Goal: Information Seeking & Learning: Find contact information

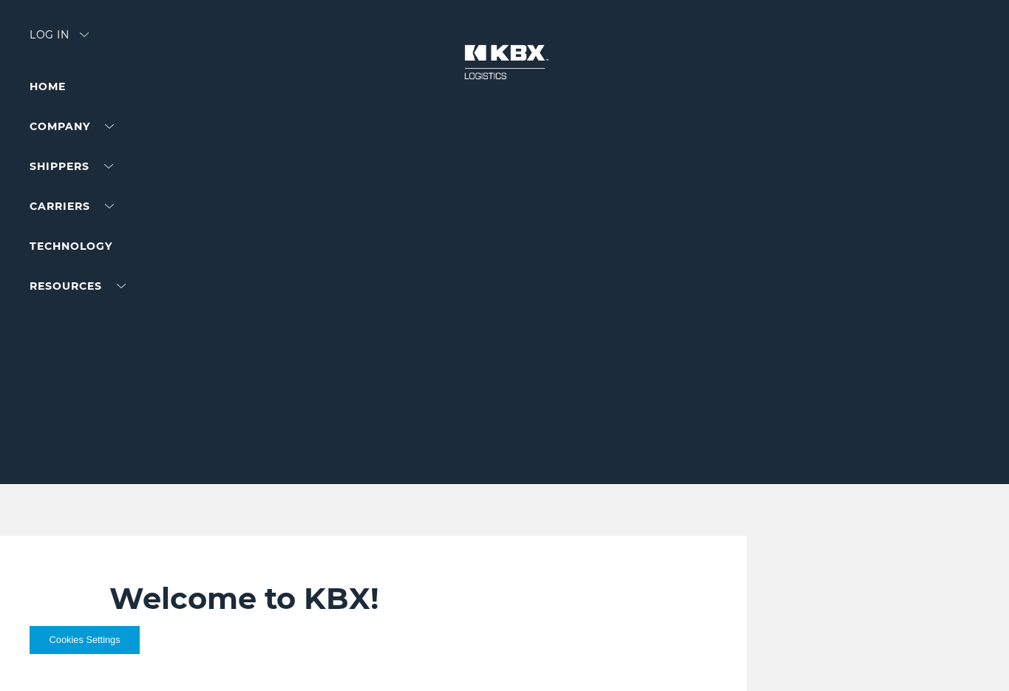
click at [63, 208] on link "Trucking" at bounding box center [57, 202] width 55 height 11
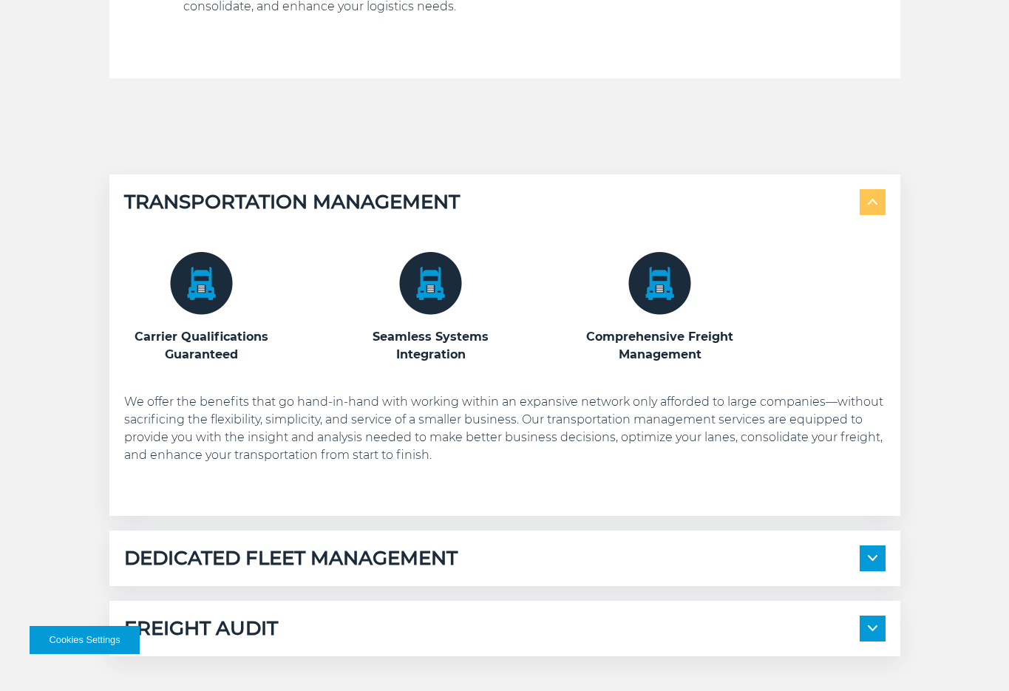
scroll to position [1153, 0]
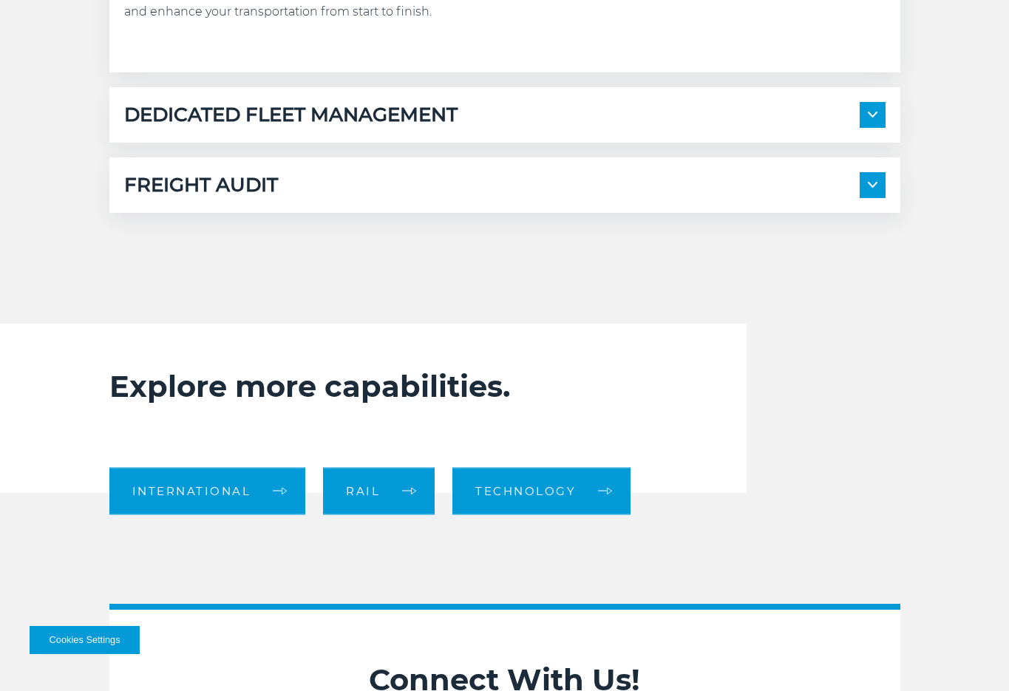
click at [548, 120] on div "DEDICATED FLEET MANAGEMENT" at bounding box center [504, 115] width 761 height 26
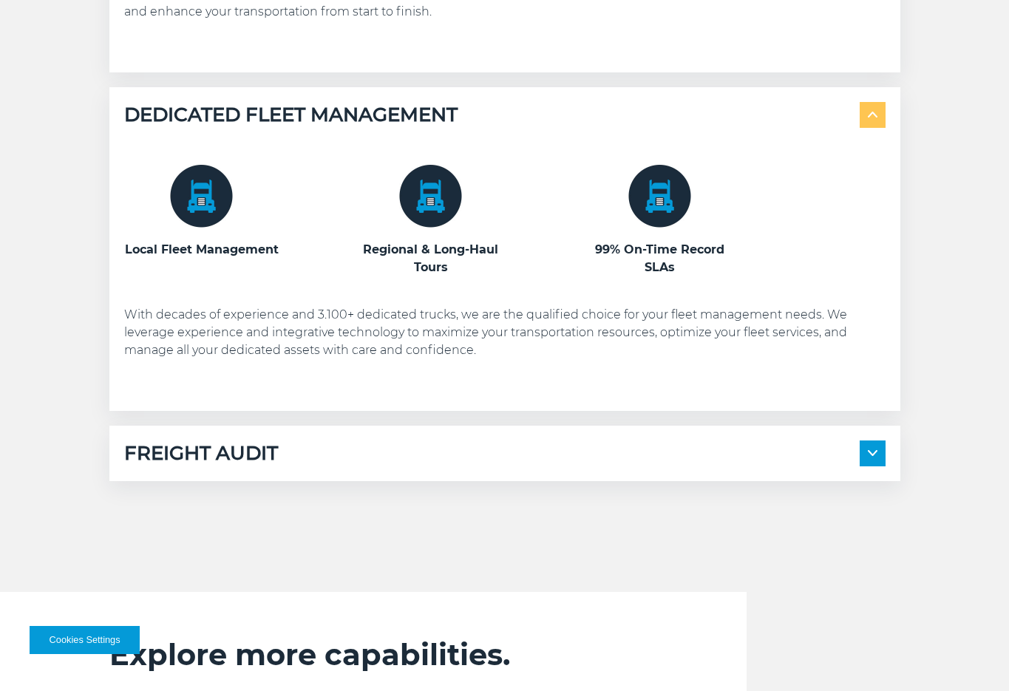
click at [508, 449] on div "FREIGHT AUDIT" at bounding box center [504, 453] width 761 height 26
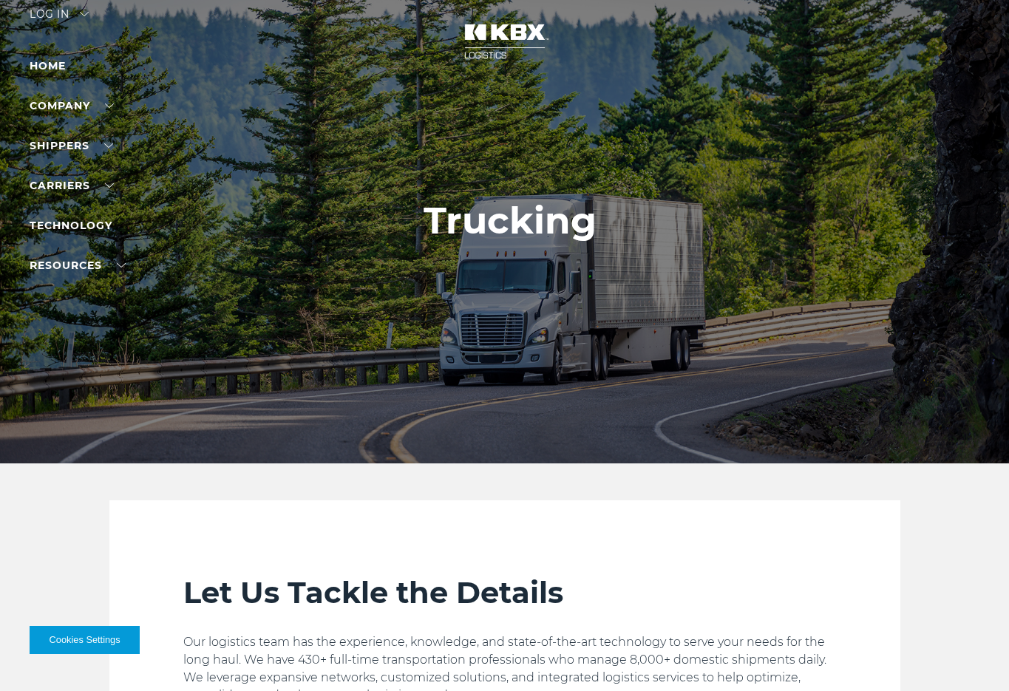
scroll to position [0, 0]
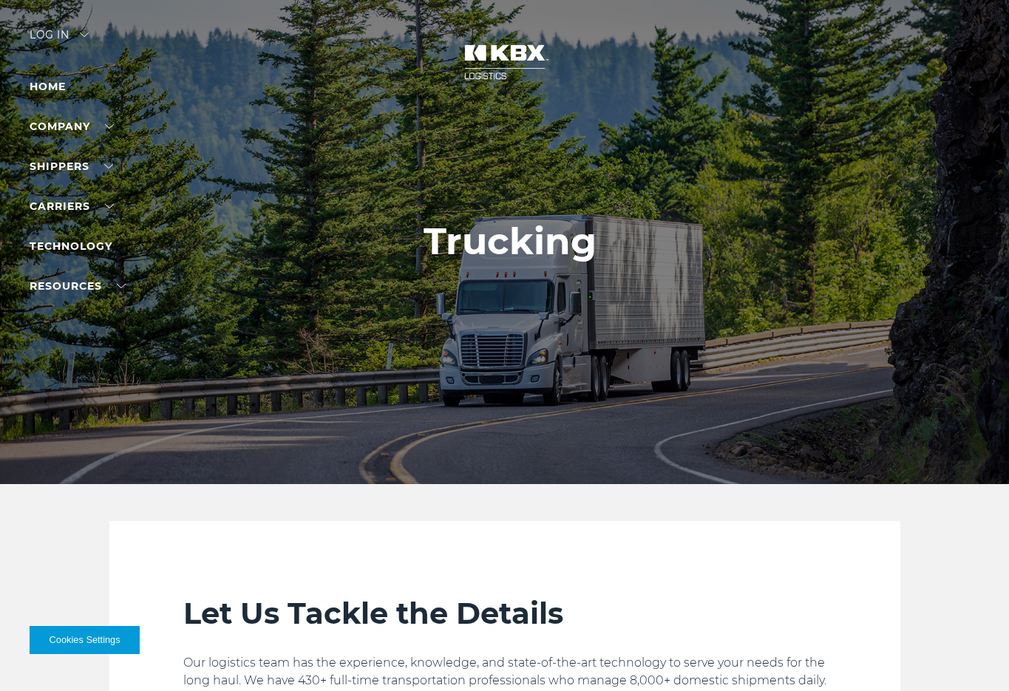
click at [73, 188] on link "Contact Us" at bounding box center [63, 182] width 67 height 11
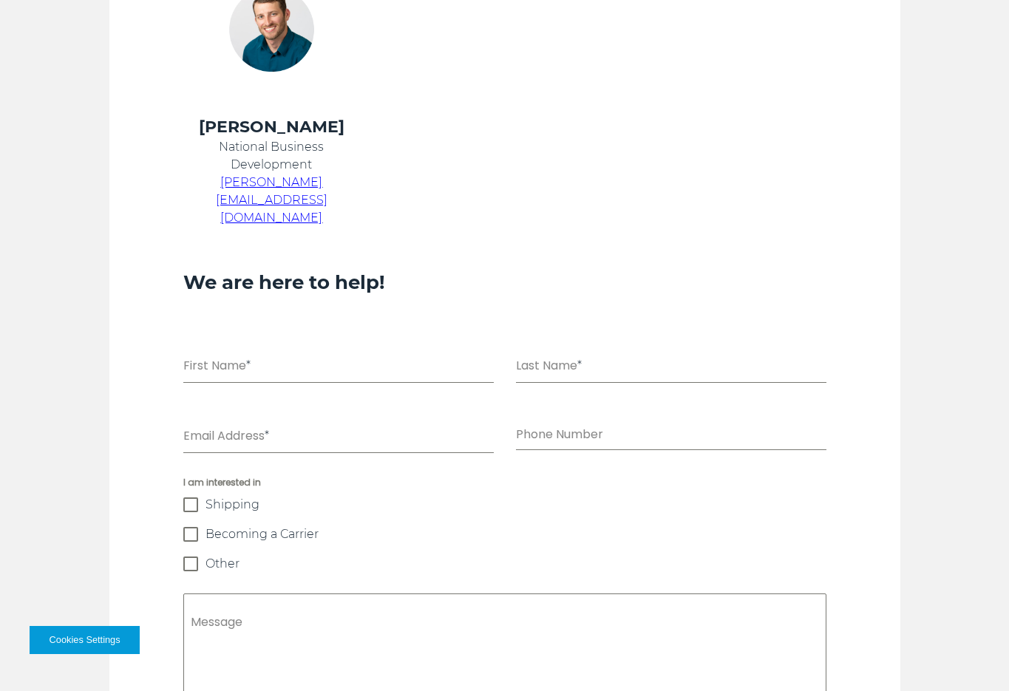
scroll to position [798, 0]
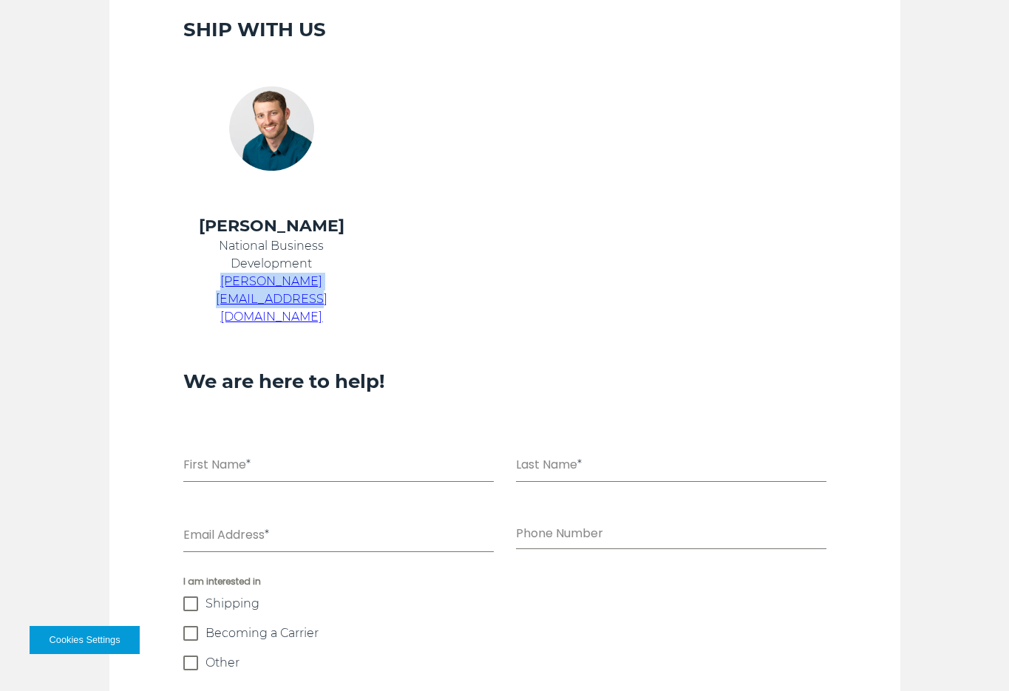
drag, startPoint x: 368, startPoint y: 280, endPoint x: 187, endPoint y: 284, distance: 181.1
click at [187, 284] on td "[PERSON_NAME] National Business Development [PERSON_NAME][EMAIL_ADDRESS][DOMAIN…" at bounding box center [272, 279] width 214 height 129
copy span "[PERSON_NAME][EMAIL_ADDRESS][DOMAIN_NAME]"
